Goal: Task Accomplishment & Management: Manage account settings

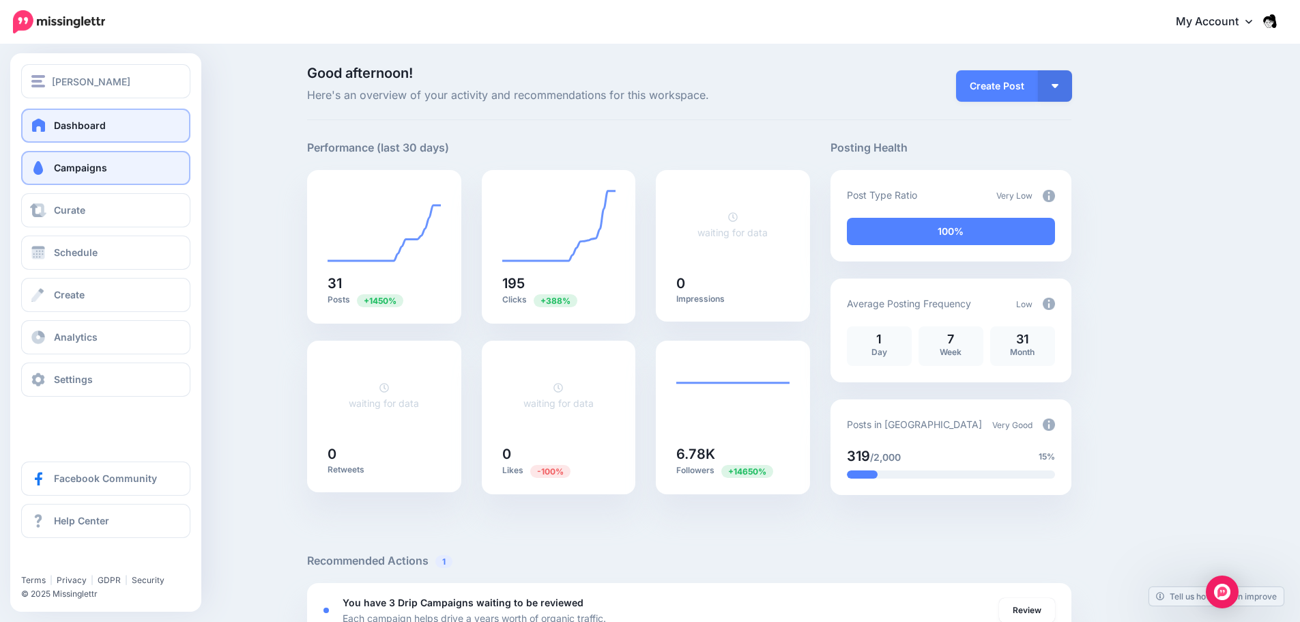
click at [38, 166] on span at bounding box center [38, 168] width 18 height 14
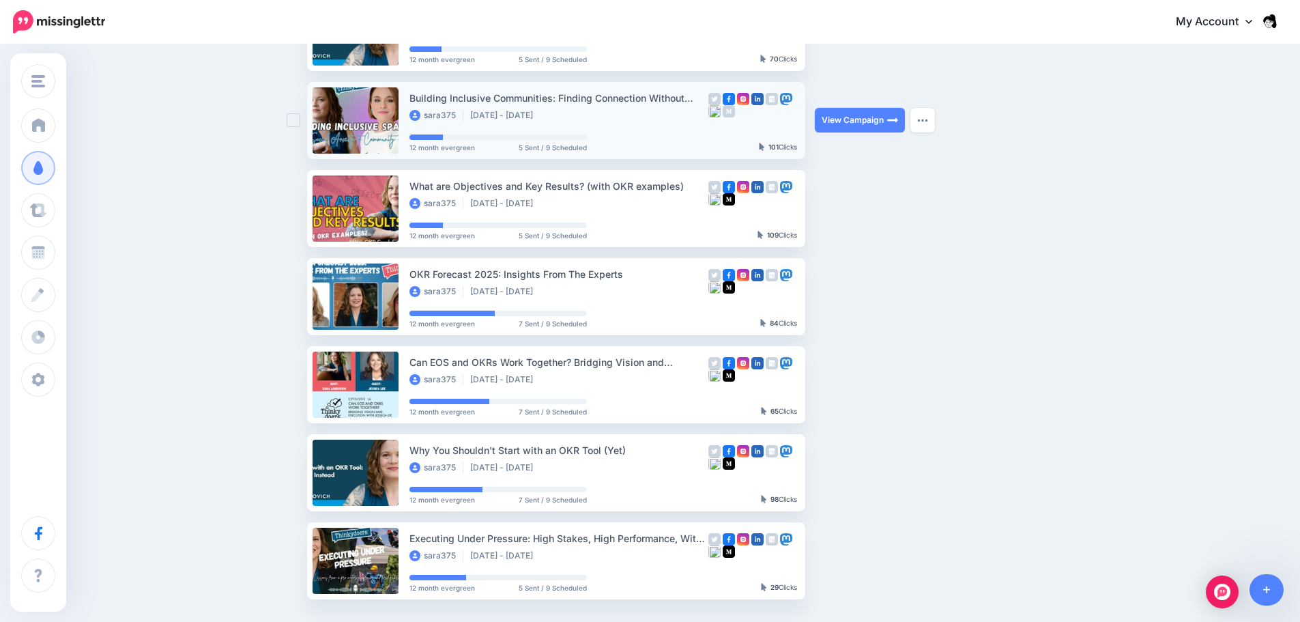
scroll to position [359, 0]
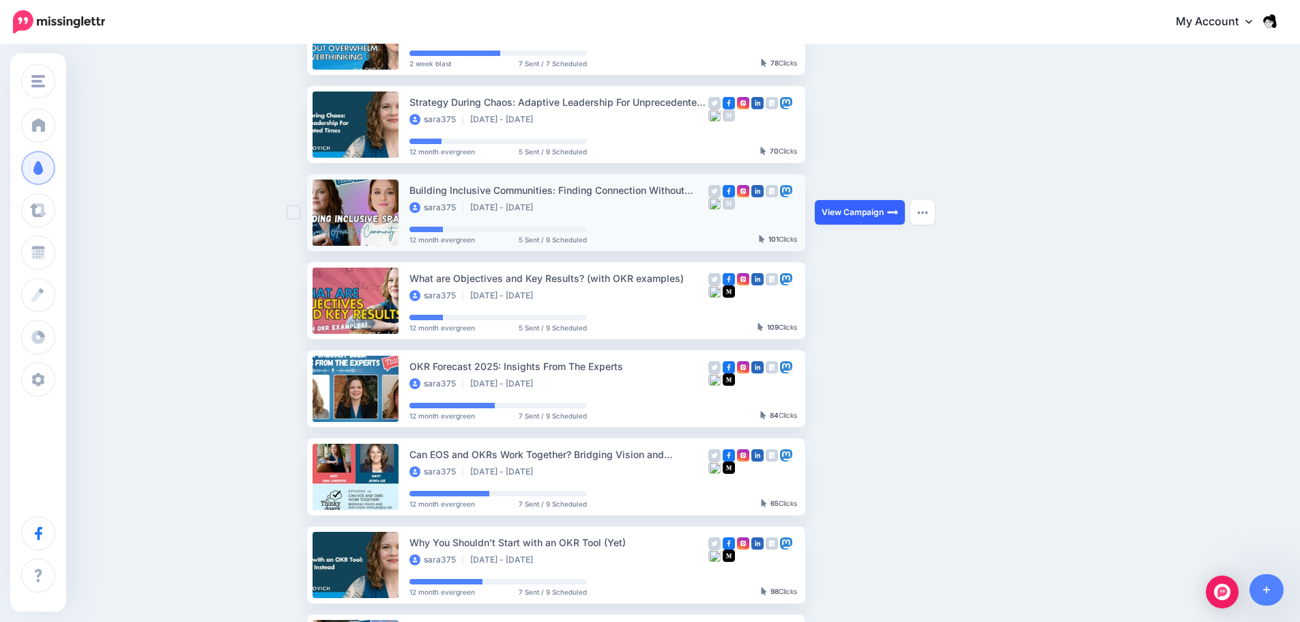
click at [869, 214] on link "View Campaign" at bounding box center [860, 212] width 90 height 25
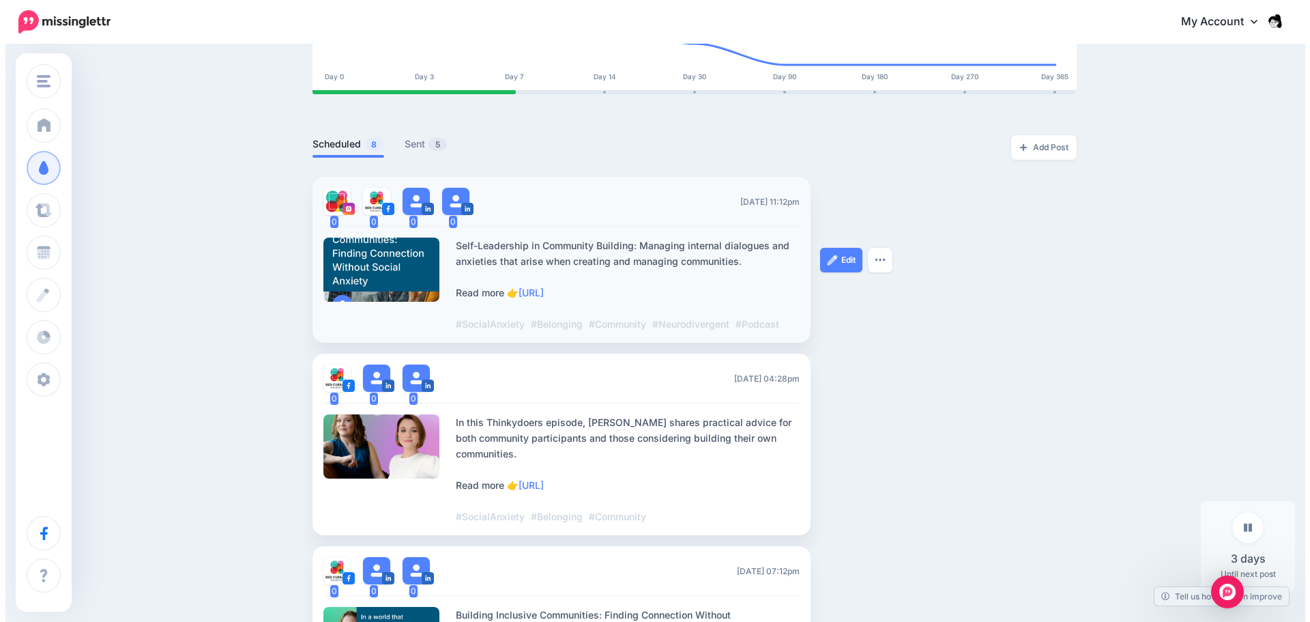
scroll to position [272, 0]
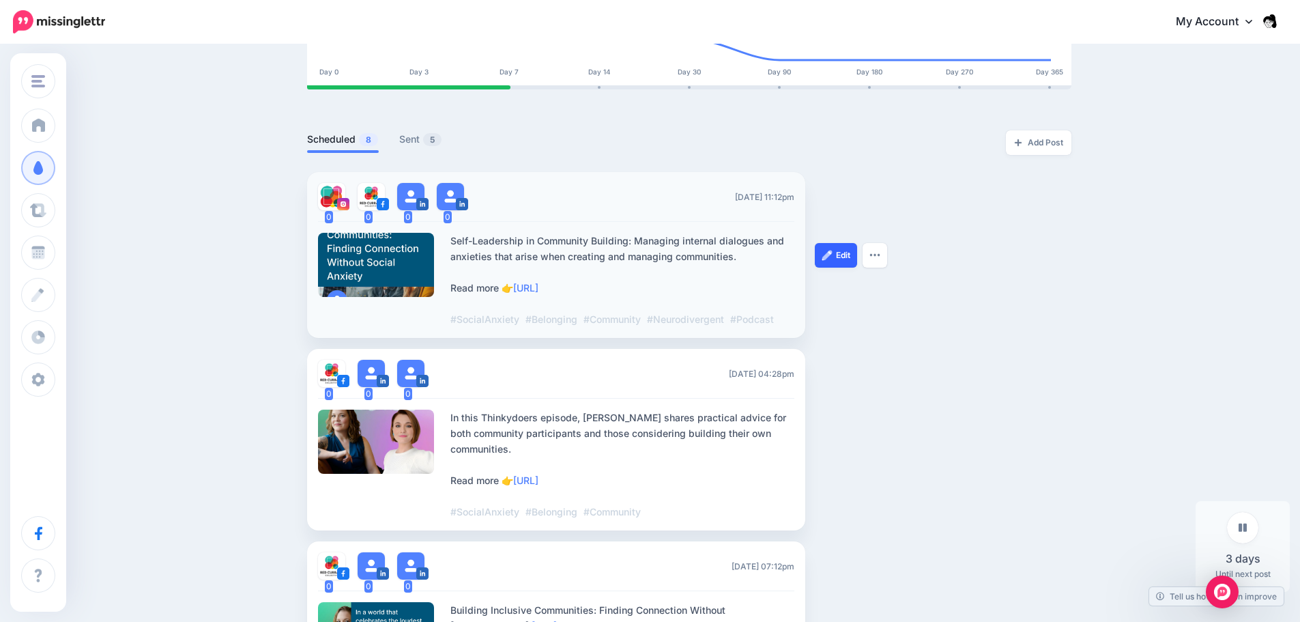
click at [836, 243] on link "Edit" at bounding box center [836, 255] width 42 height 25
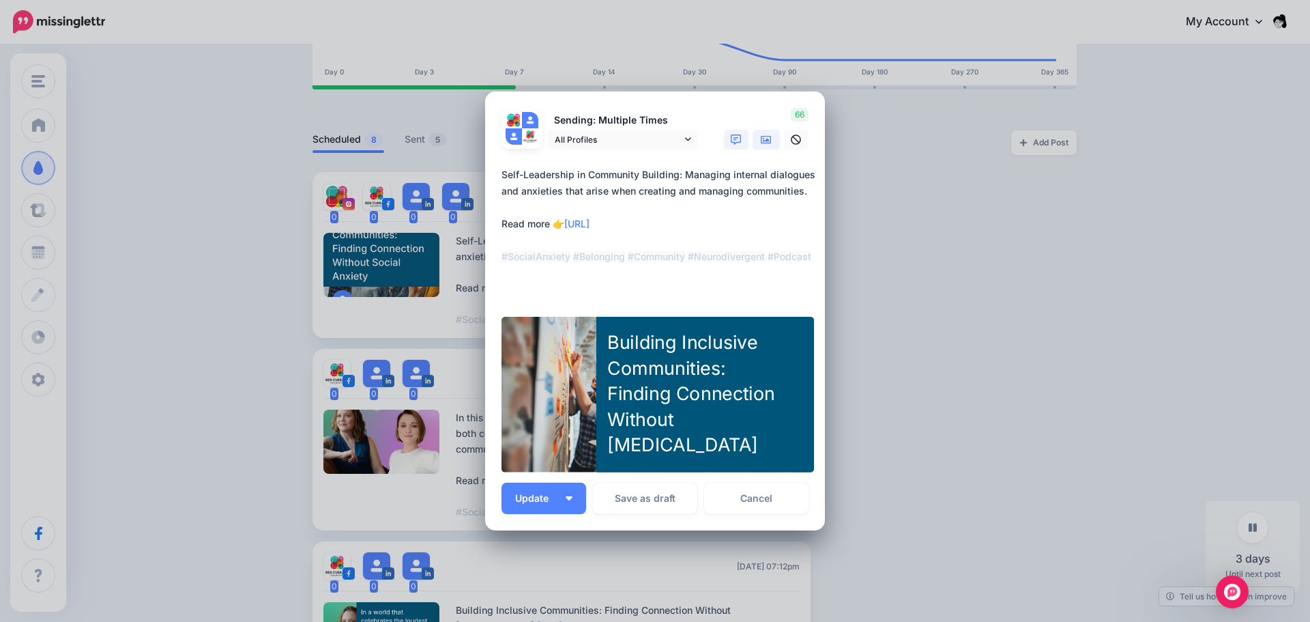
click at [772, 139] on link at bounding box center [766, 140] width 27 height 20
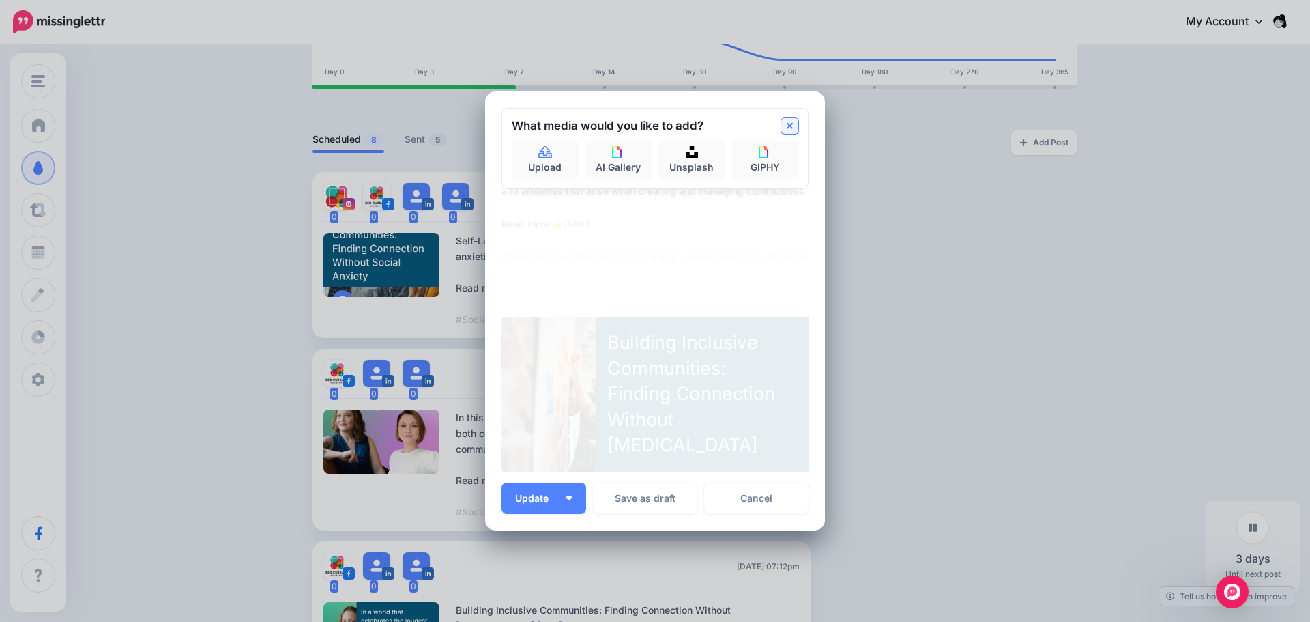
click at [781, 129] on link at bounding box center [789, 126] width 17 height 16
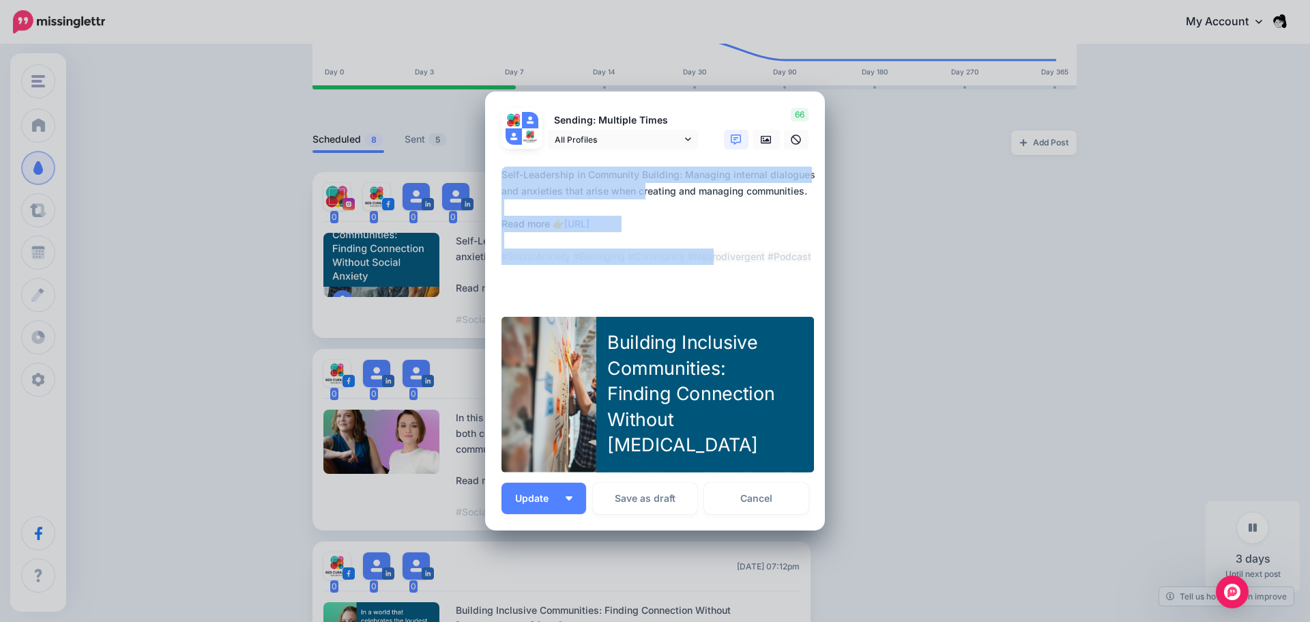
click at [654, 307] on form "Sending: Multiple Times All Profiles" at bounding box center [655, 290] width 307 height 365
click at [647, 401] on div "Building Inclusive Communities: Finding Connection Without [MEDICAL_DATA]" at bounding box center [694, 394] width 175 height 128
type textarea "**********"
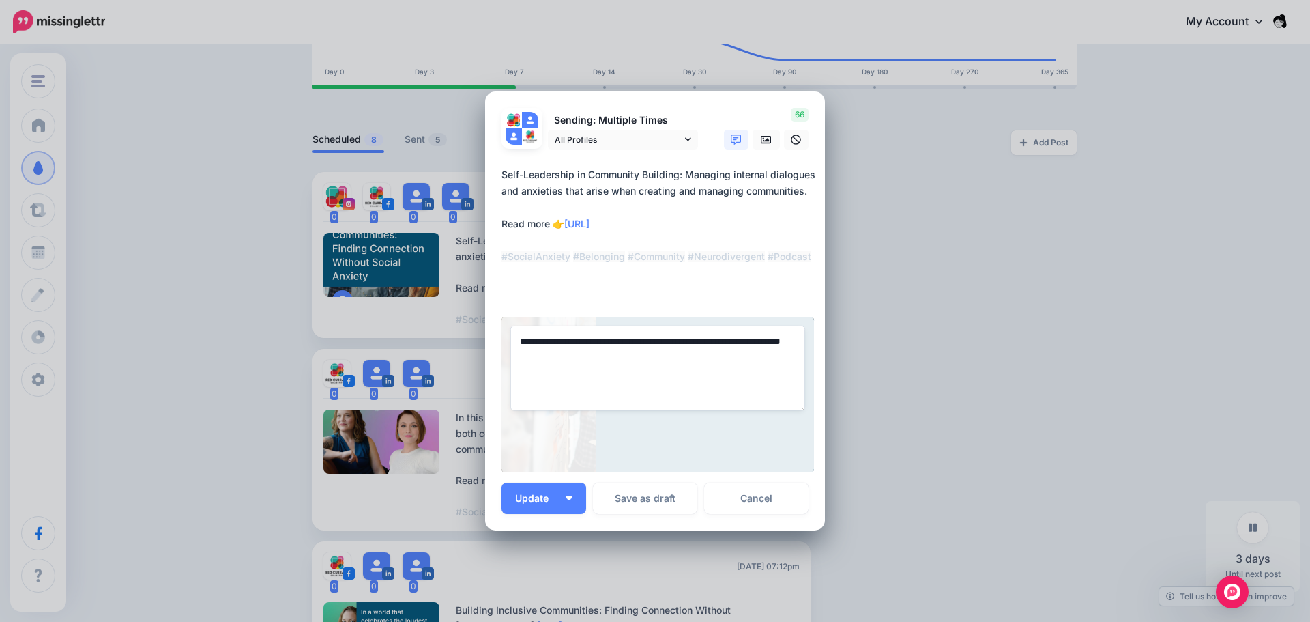
click at [719, 438] on div "**********" at bounding box center [658, 395] width 313 height 156
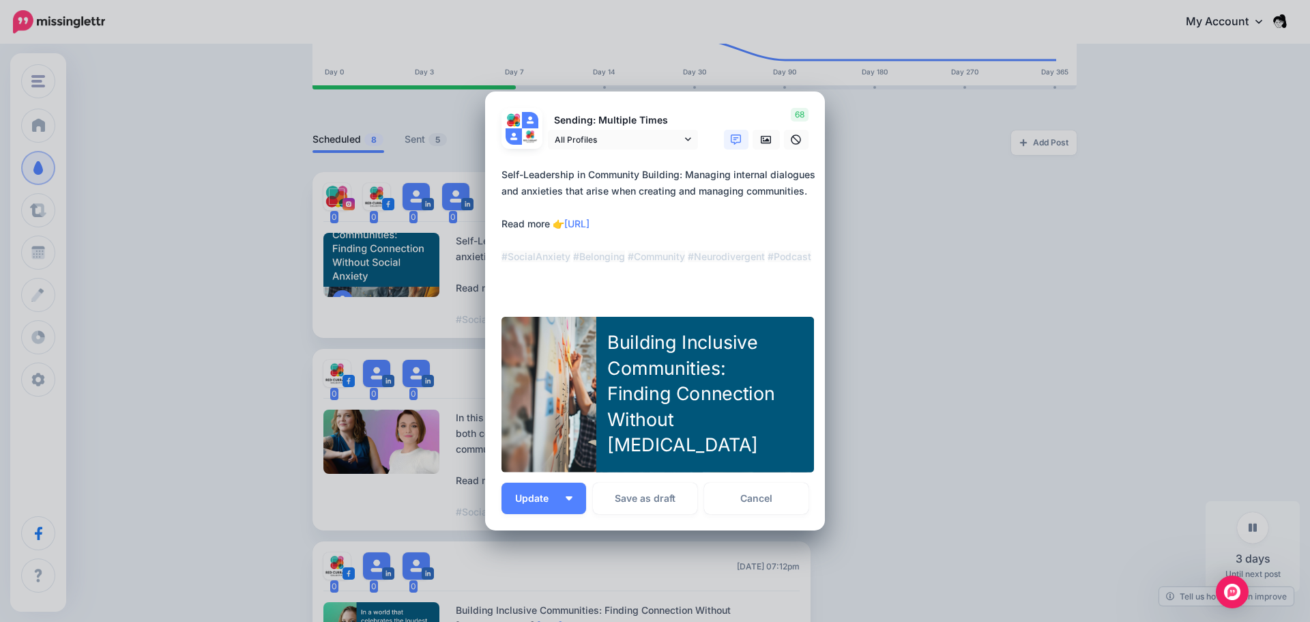
click at [719, 438] on div "Building Inclusive Communities: Finding Connection Without [MEDICAL_DATA]" at bounding box center [694, 394] width 175 height 128
click at [772, 237] on textarea "**********" at bounding box center [659, 231] width 314 height 131
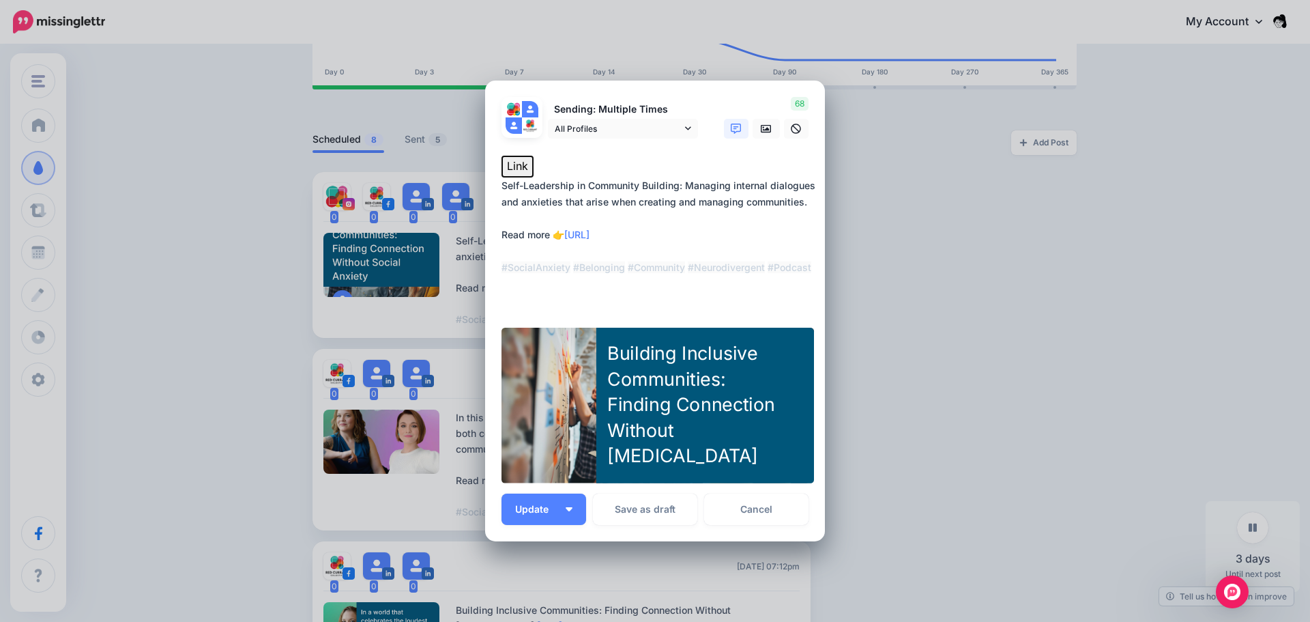
click at [506, 169] on button "Link" at bounding box center [518, 167] width 32 height 22
click at [794, 130] on icon at bounding box center [796, 129] width 10 height 10
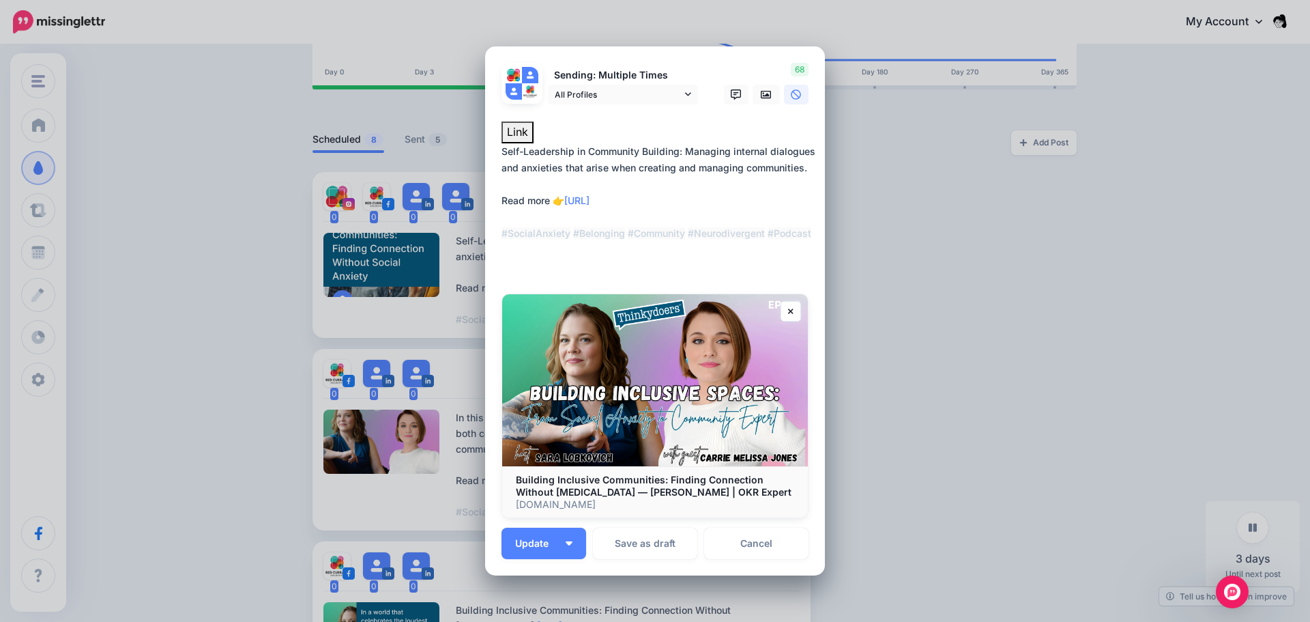
click at [794, 130] on div "Link" at bounding box center [655, 132] width 307 height 22
click at [767, 93] on link at bounding box center [766, 95] width 27 height 20
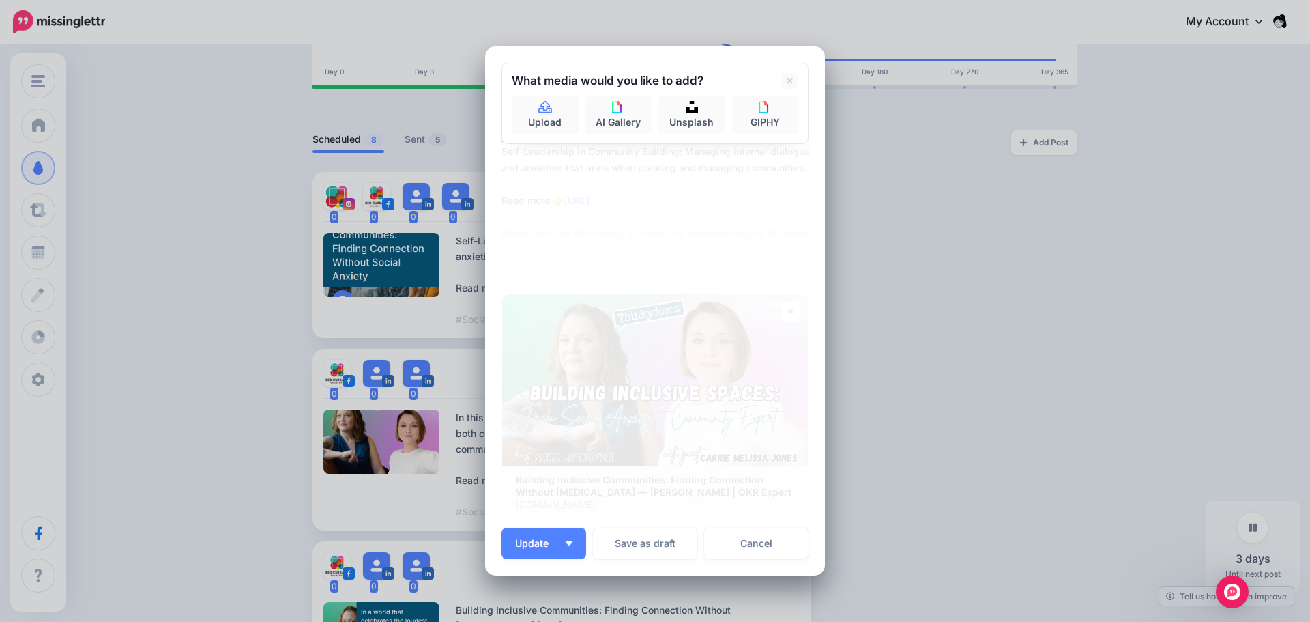
click at [795, 78] on div at bounding box center [782, 81] width 51 height 16
click at [764, 80] on div at bounding box center [782, 81] width 51 height 16
click at [781, 81] on link at bounding box center [789, 81] width 17 height 16
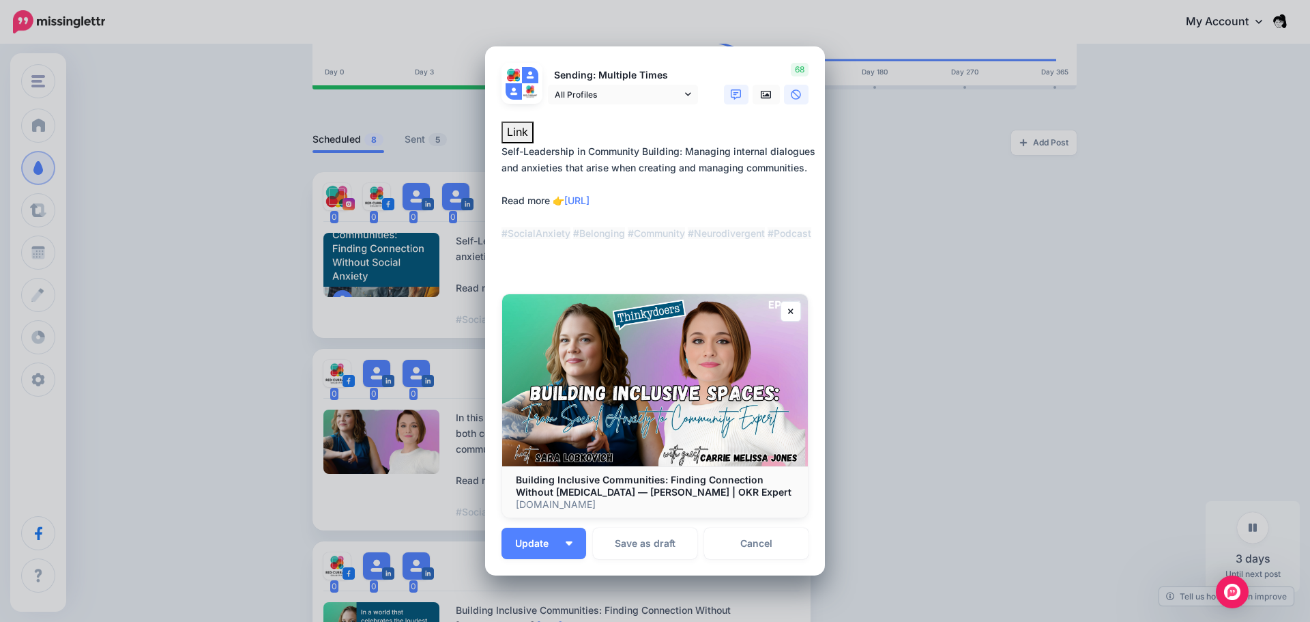
click at [731, 93] on icon at bounding box center [736, 94] width 11 height 11
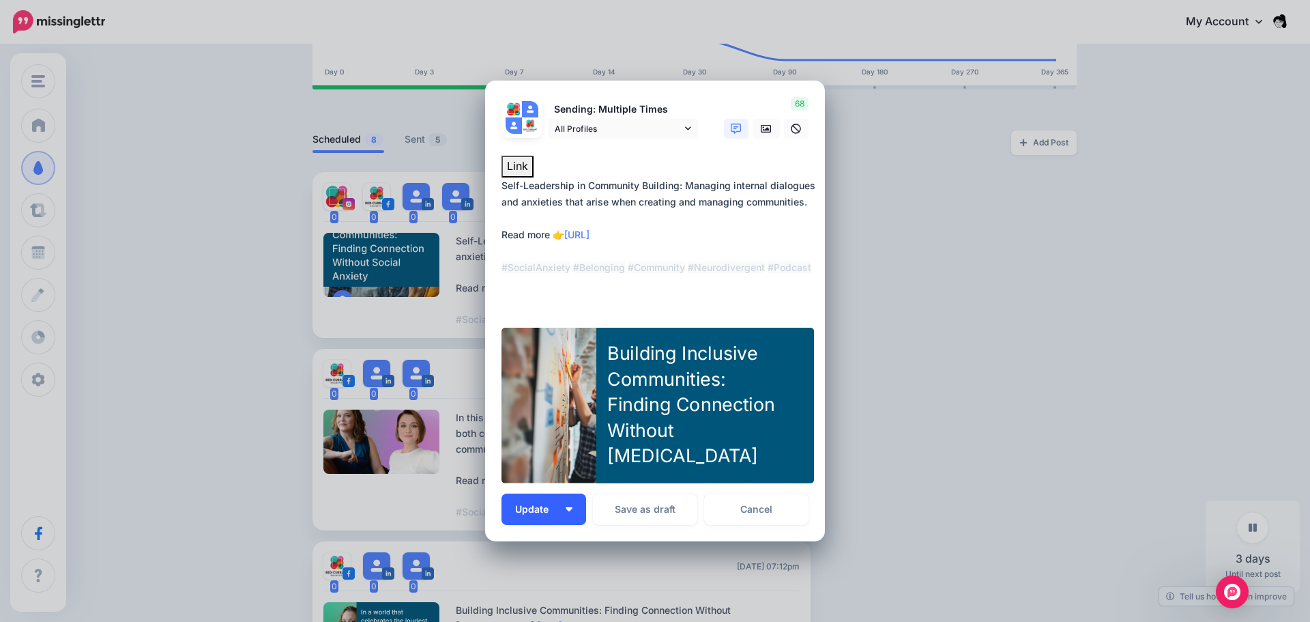
click at [566, 510] on img "button" at bounding box center [569, 509] width 7 height 4
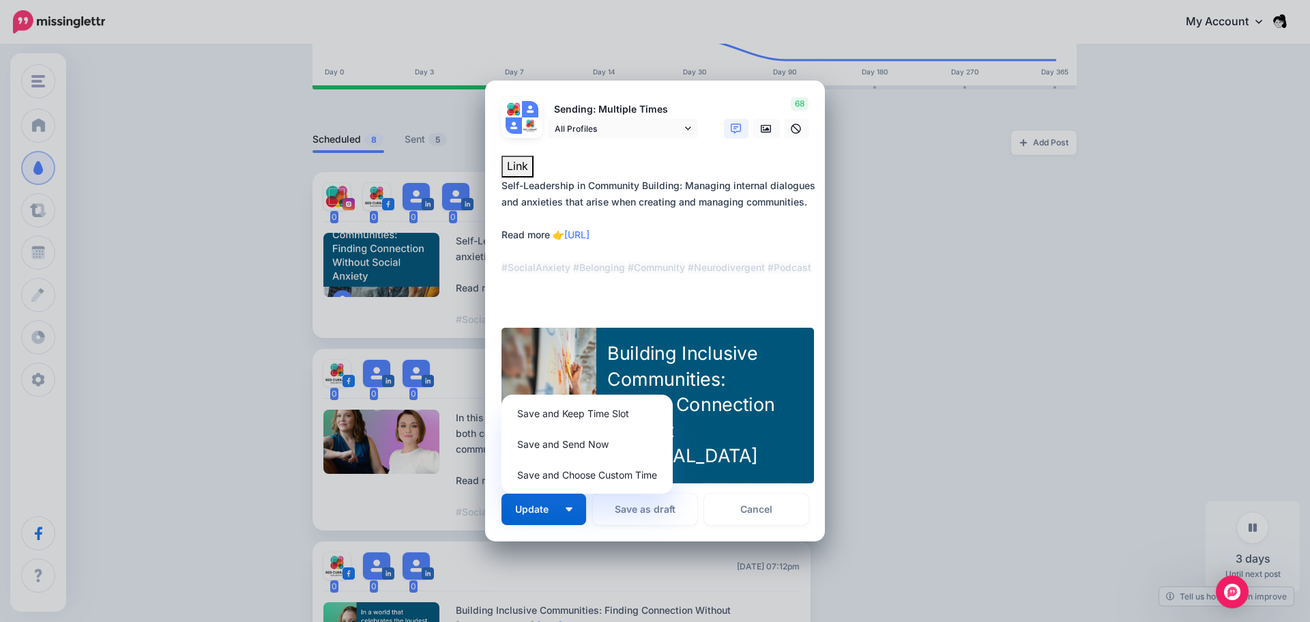
click at [917, 257] on div "Edit Post Loading Sending: Multiple Times" at bounding box center [655, 311] width 1310 height 622
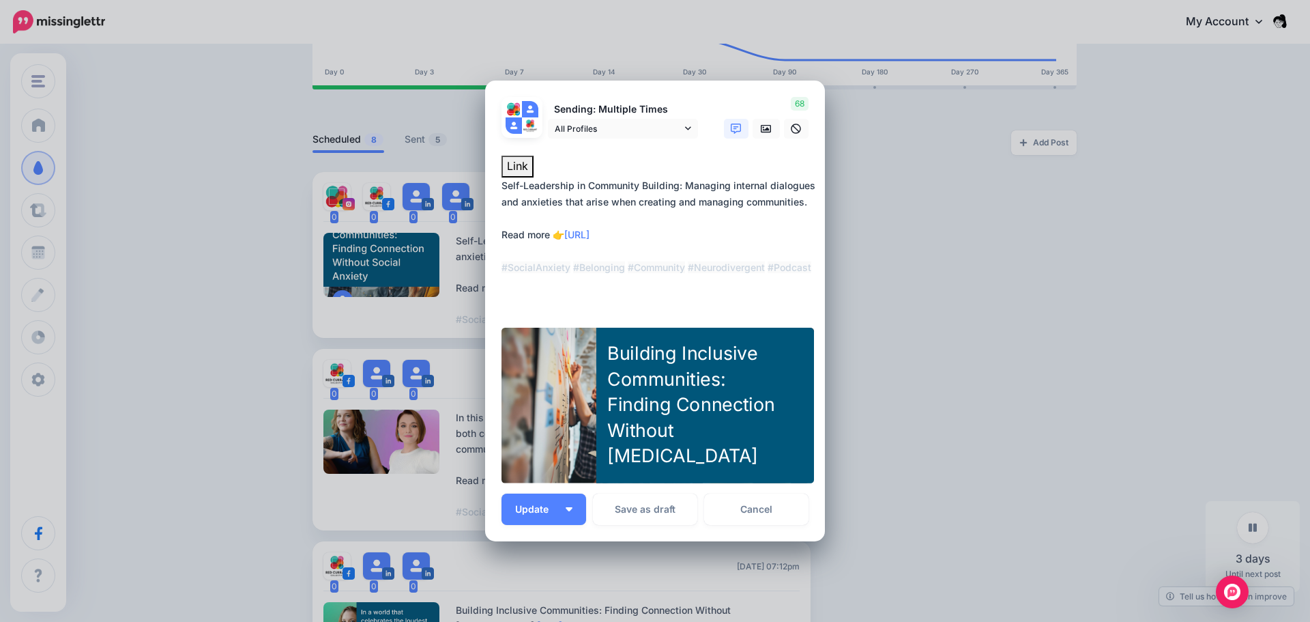
click at [1082, 177] on div "Edit Post Loading Sending: Multiple Times" at bounding box center [655, 311] width 1310 height 622
click at [632, 124] on span "All Profiles" at bounding box center [618, 128] width 127 height 14
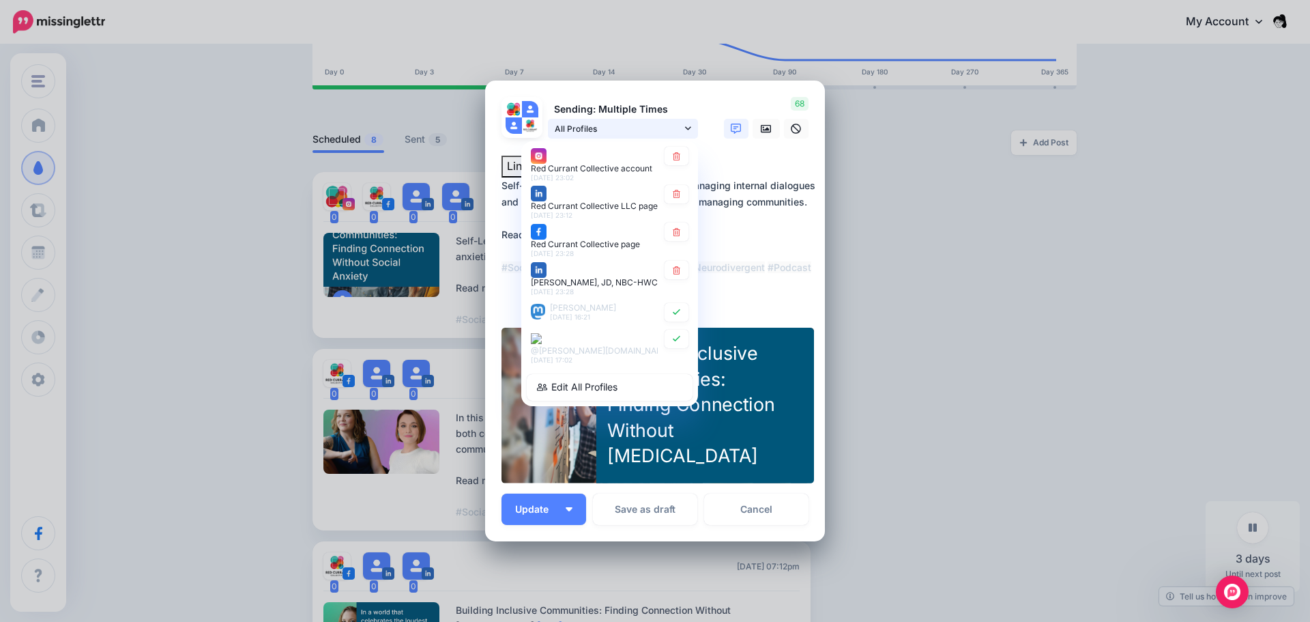
click at [632, 124] on span "All Profiles" at bounding box center [618, 128] width 127 height 14
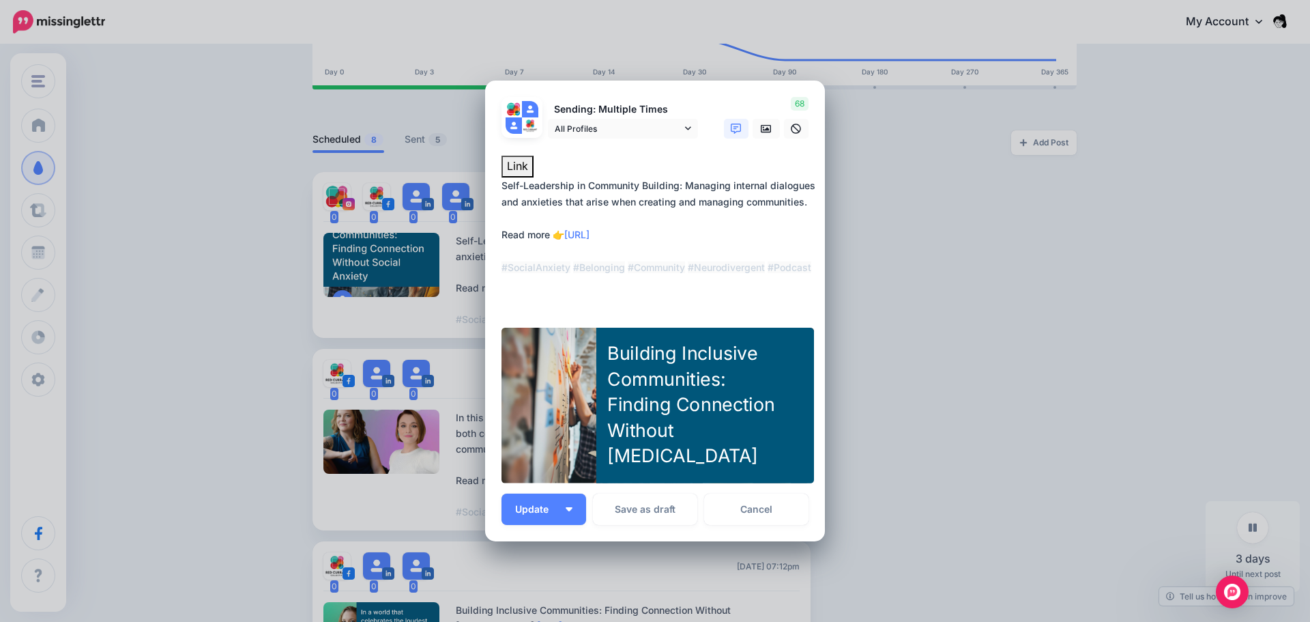
click at [954, 298] on div "Edit Post Loading Sending: Multiple Times" at bounding box center [655, 311] width 1310 height 622
